Goal: Find specific page/section: Find specific page/section

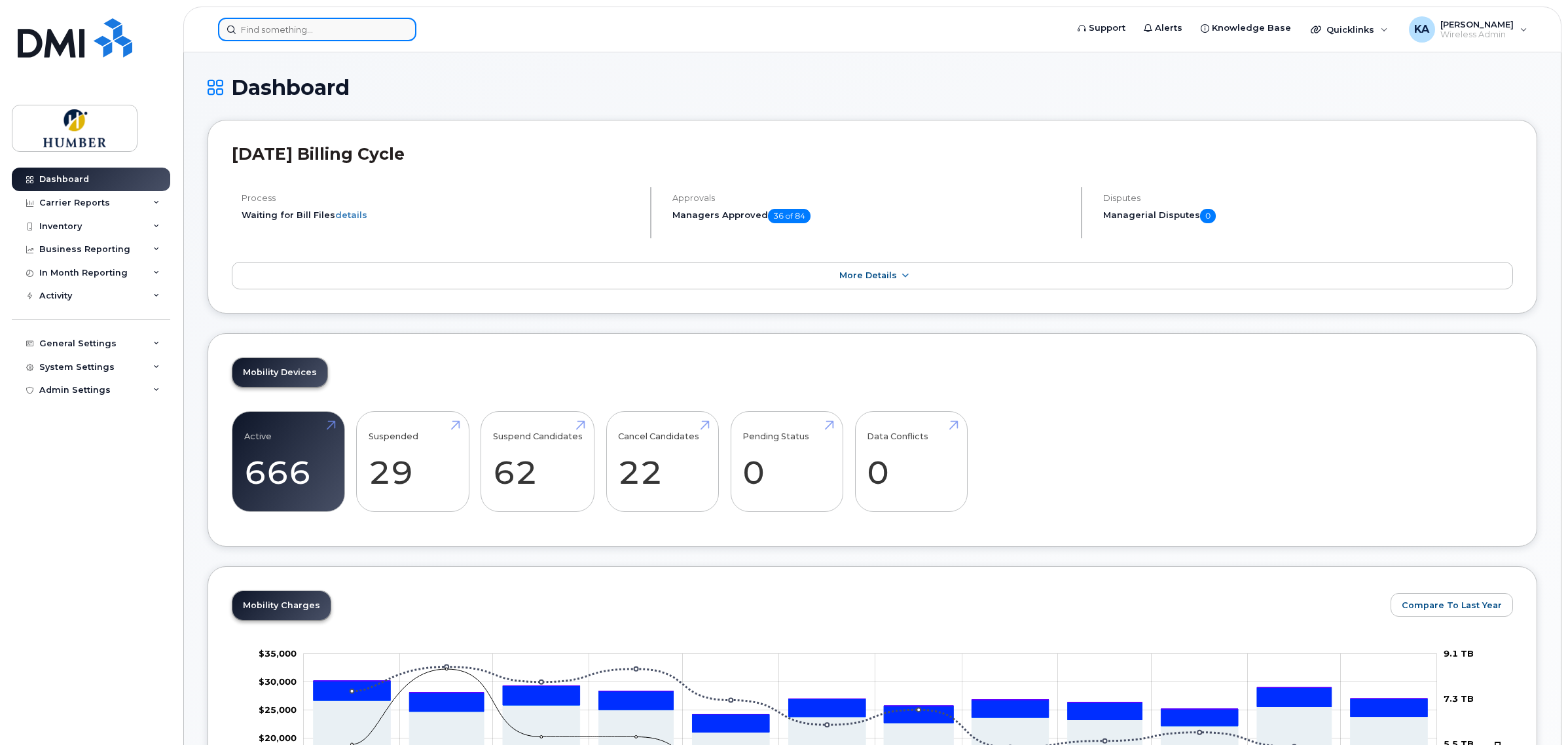
click at [364, 34] on input at bounding box center [317, 29] width 199 height 23
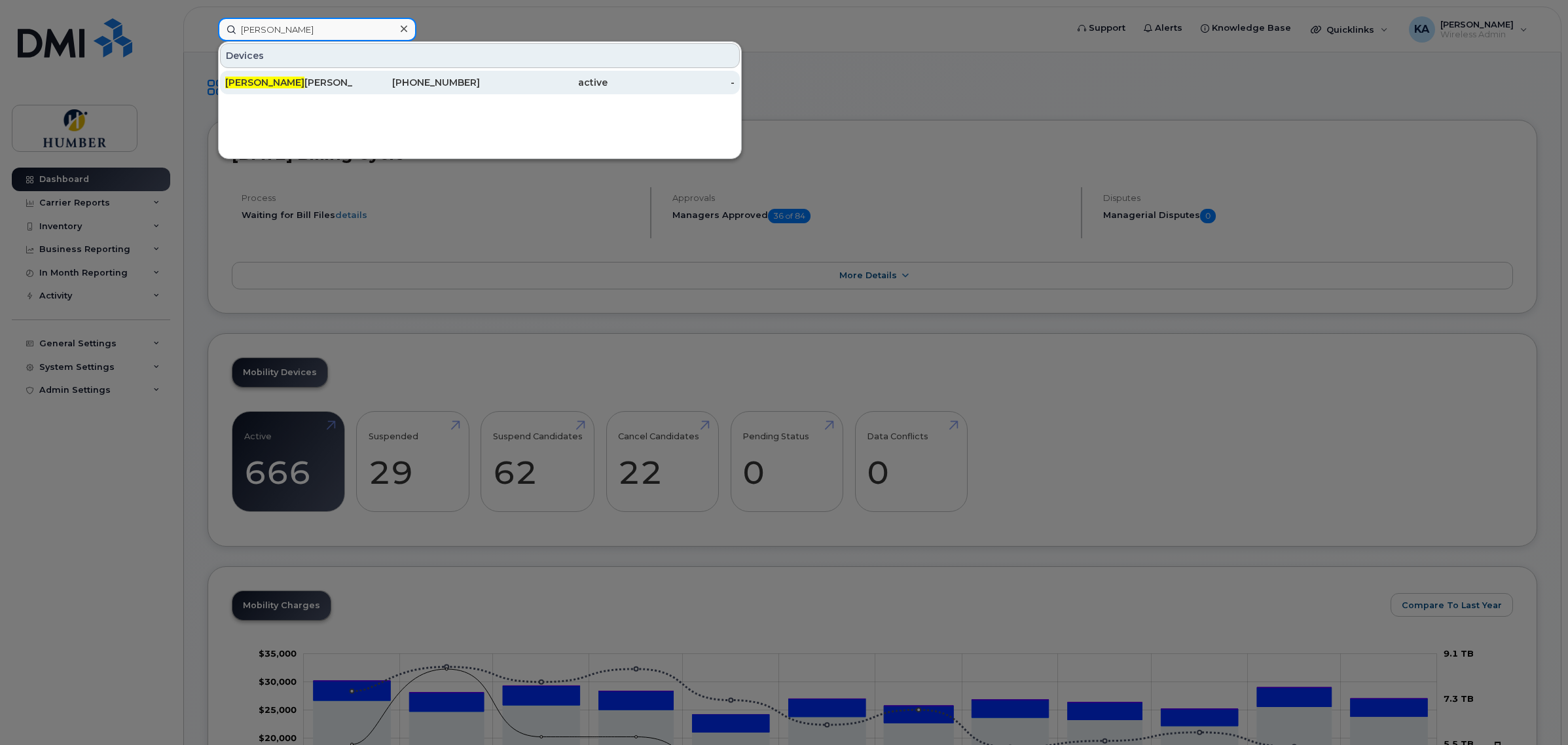
type input "[PERSON_NAME]"
click at [345, 86] on div "[PERSON_NAME]" at bounding box center [289, 82] width 128 height 13
